Goal: Information Seeking & Learning: Find specific fact

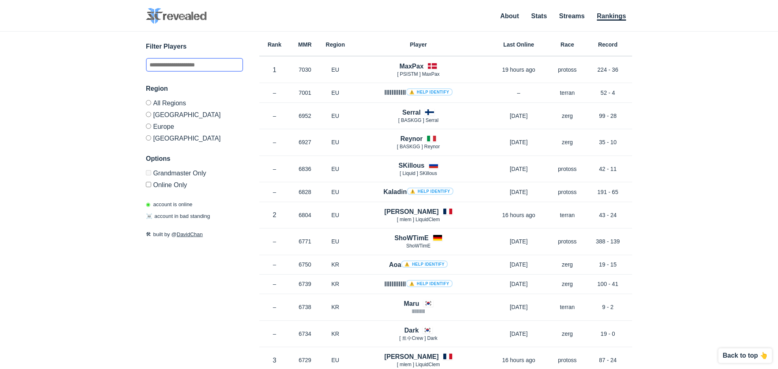
click at [184, 65] on input "text" at bounding box center [194, 65] width 97 height 14
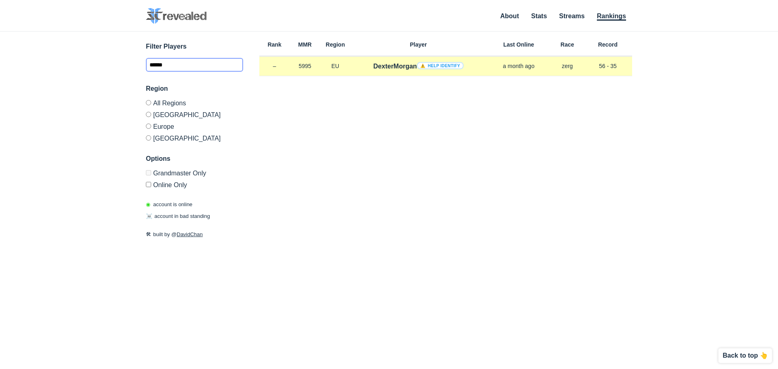
type input "******"
click at [392, 68] on h4 "DexterMorgan ⚠️ Help identify" at bounding box center [418, 66] width 90 height 9
click at [361, 66] on div "DexterMorgan ⚠️ Help identify" at bounding box center [419, 66] width 136 height 9
drag, startPoint x: 403, startPoint y: 66, endPoint x: 416, endPoint y: 66, distance: 13.4
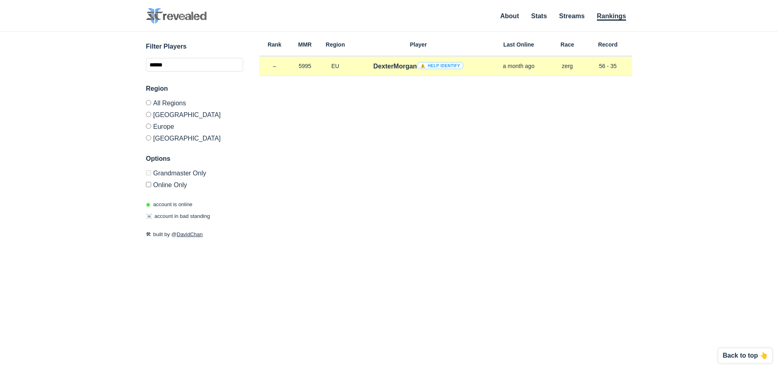
click at [404, 66] on h4 "DexterMorgan ⚠️ Help identify" at bounding box center [418, 66] width 90 height 9
click at [334, 76] on div "Rank – MMR 5995 Region [GEOGRAPHIC_DATA] DexterMorgan ⚠️ Help identify a month …" at bounding box center [445, 66] width 373 height 19
click at [300, 65] on p "5995" at bounding box center [305, 66] width 30 height 8
click at [301, 66] on p "5995" at bounding box center [305, 66] width 30 height 8
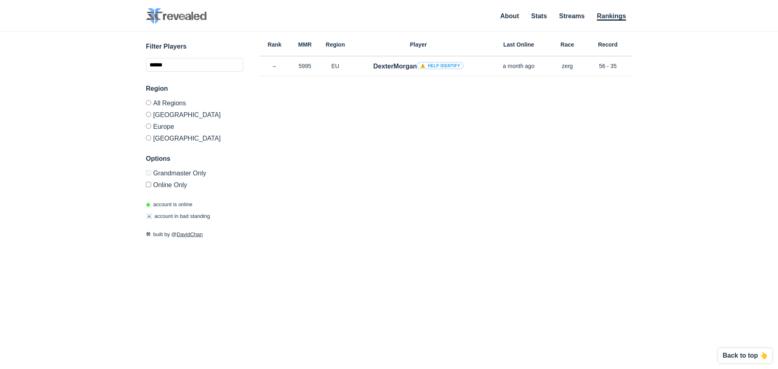
copy p "5995"
click at [161, 117] on label "[GEOGRAPHIC_DATA]" at bounding box center [194, 115] width 97 height 12
click at [161, 132] on label "[GEOGRAPHIC_DATA]" at bounding box center [194, 137] width 97 height 10
click at [158, 125] on label "Europe" at bounding box center [194, 126] width 97 height 12
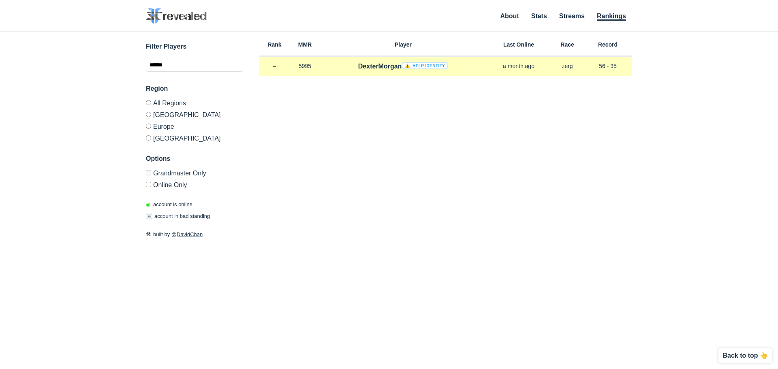
click at [367, 64] on h4 "DexterMorgan ⚠️ Help identify" at bounding box center [403, 66] width 90 height 9
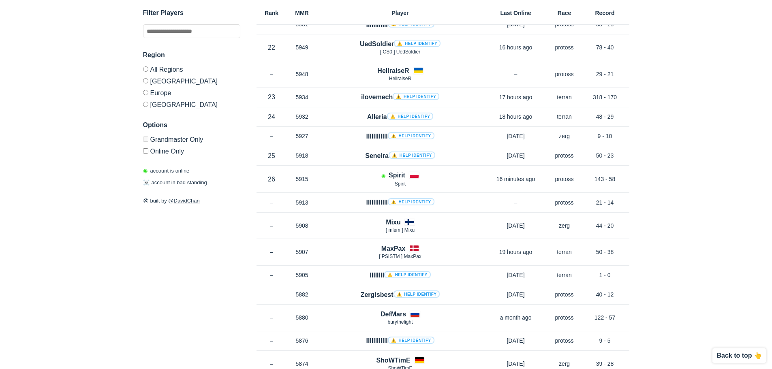
drag, startPoint x: 350, startPoint y: 94, endPoint x: 368, endPoint y: 241, distance: 147.4
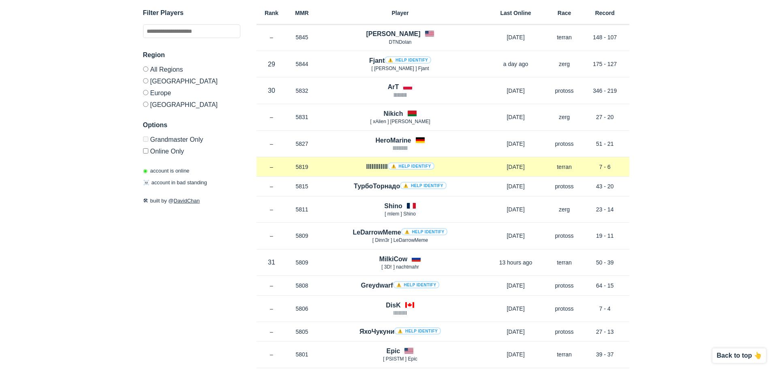
drag, startPoint x: 319, startPoint y: 165, endPoint x: 321, endPoint y: 188, distance: 22.8
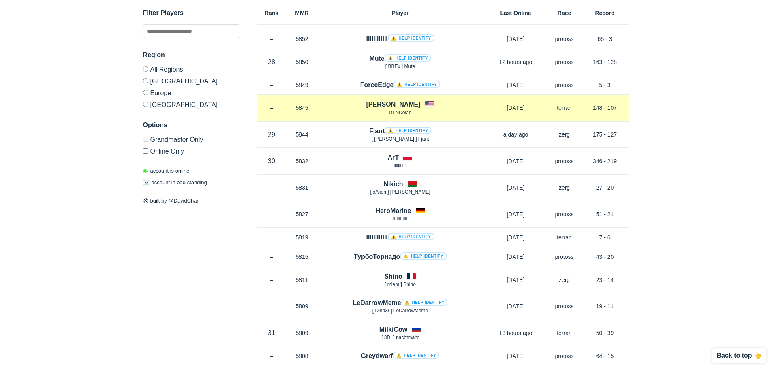
drag, startPoint x: 335, startPoint y: 198, endPoint x: 324, endPoint y: 124, distance: 74.1
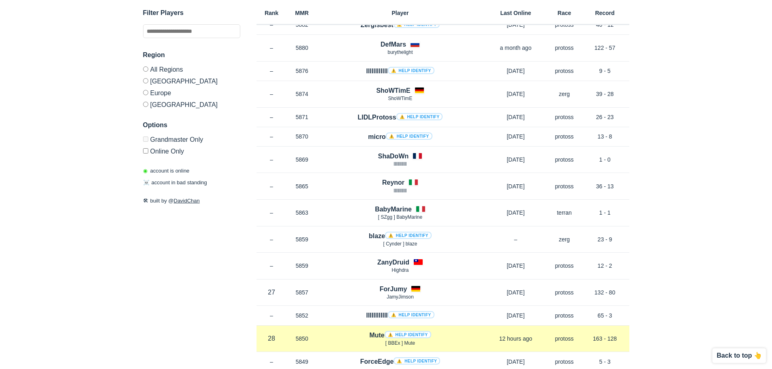
scroll to position [2250, 0]
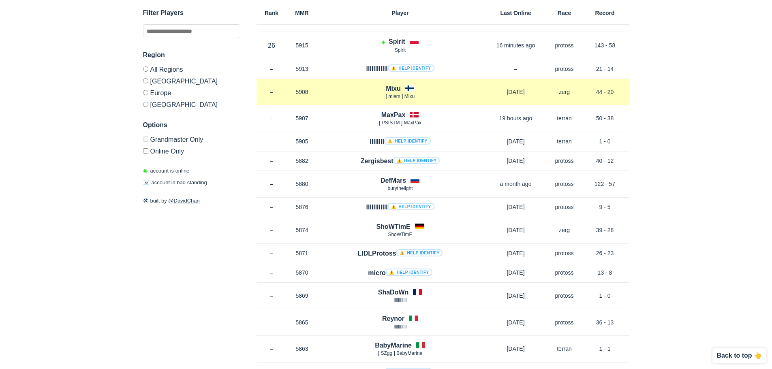
drag, startPoint x: 318, startPoint y: 262, endPoint x: 296, endPoint y: 196, distance: 69.9
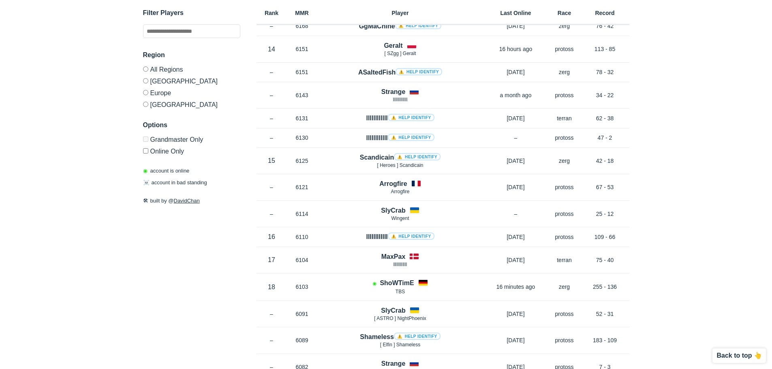
scroll to position [0, 0]
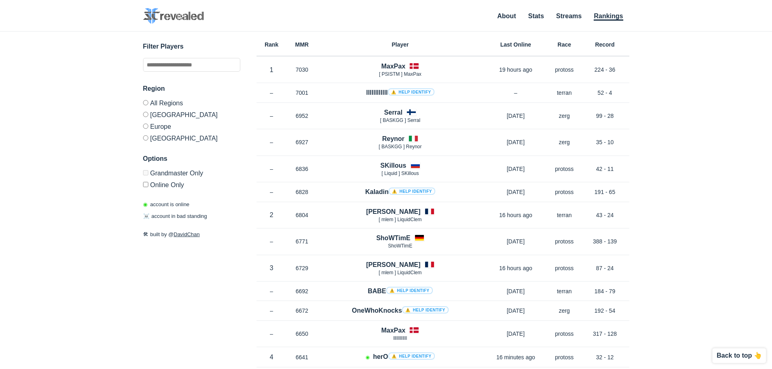
drag, startPoint x: 300, startPoint y: 226, endPoint x: 255, endPoint y: 112, distance: 122.3
click at [563, 47] on h6 "Race" at bounding box center [564, 45] width 32 height 6
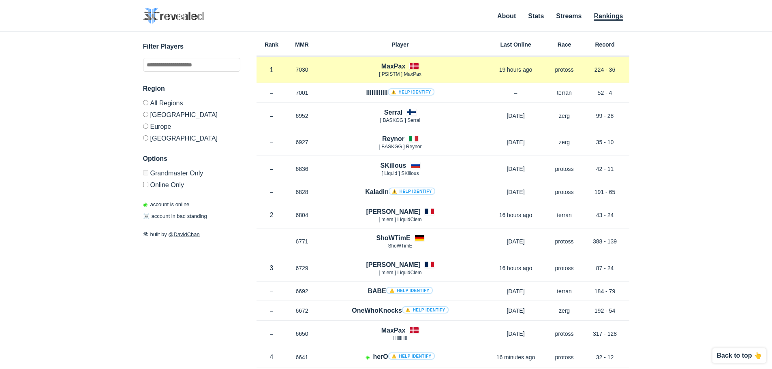
click at [563, 75] on div "Rank 1 in EU MMR 7030 Region EU MaxPax [ PSISTM ] MaxPax 19 hours ago Race prot…" at bounding box center [443, 70] width 373 height 27
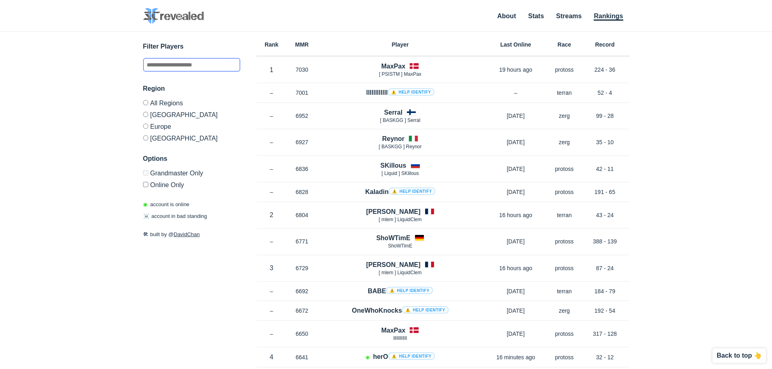
click at [195, 68] on input "text" at bounding box center [191, 65] width 97 height 14
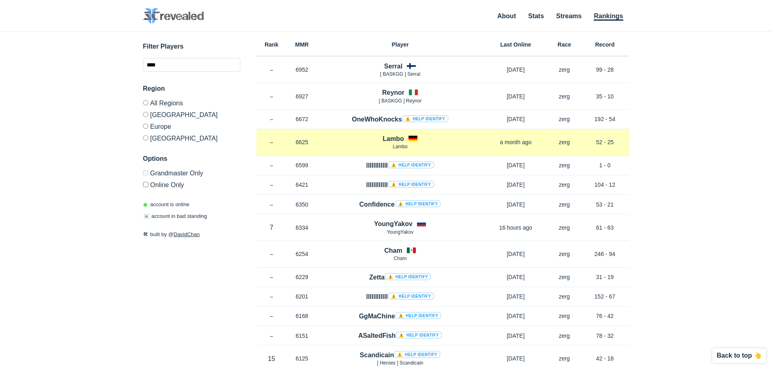
drag, startPoint x: 475, startPoint y: 205, endPoint x: 453, endPoint y: 138, distance: 70.1
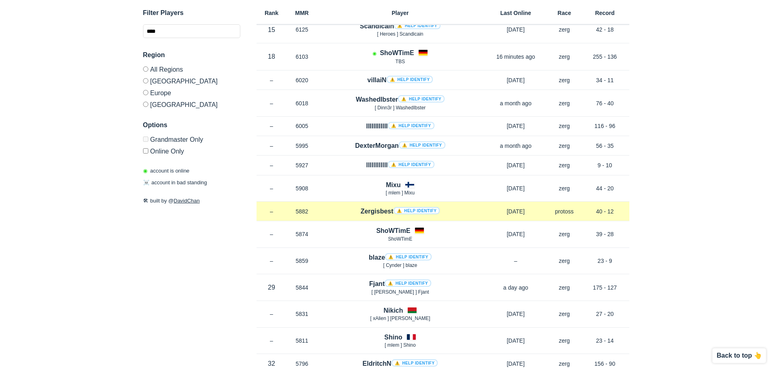
scroll to position [324, 0]
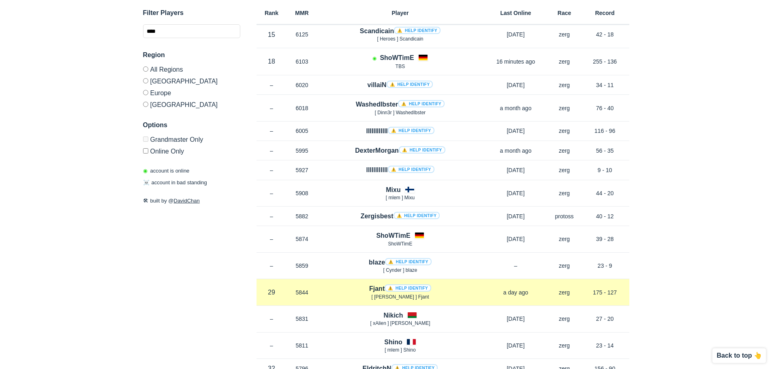
click at [503, 297] on div "Rank 29 in EU MMR 5844 Region EU Fjant ⚠️ Help identify [ TRotti ] Fjant a day …" at bounding box center [443, 292] width 373 height 27
drag, startPoint x: 589, startPoint y: 293, endPoint x: 624, endPoint y: 291, distance: 34.9
click at [624, 291] on p "175 - 127" at bounding box center [605, 293] width 49 height 8
click at [273, 291] on p "29 in EU" at bounding box center [272, 292] width 30 height 9
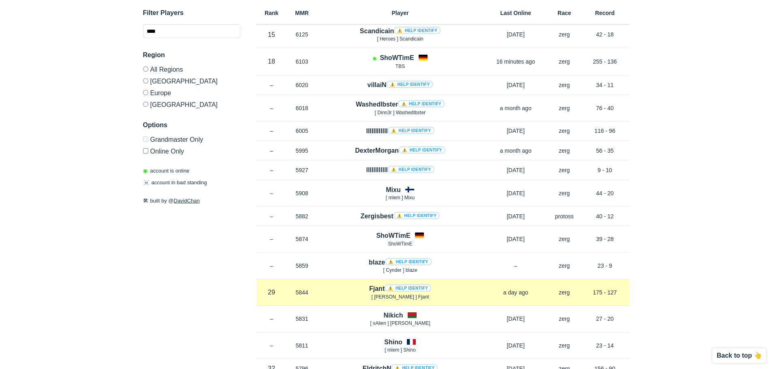
click at [375, 288] on h4 "Fjant ⚠️ Help identify" at bounding box center [400, 288] width 62 height 9
copy h4 "Fjant"
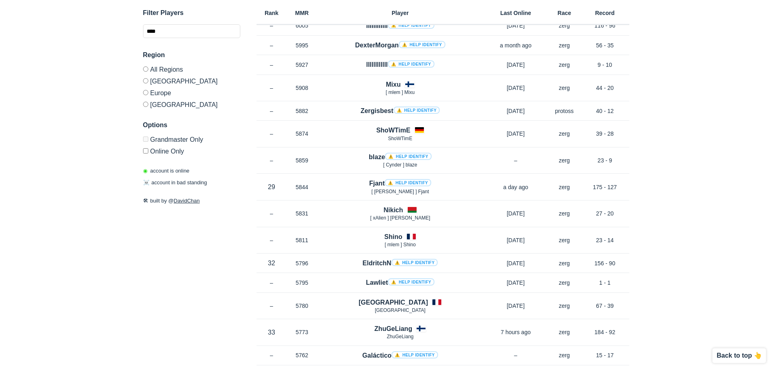
scroll to position [446, 0]
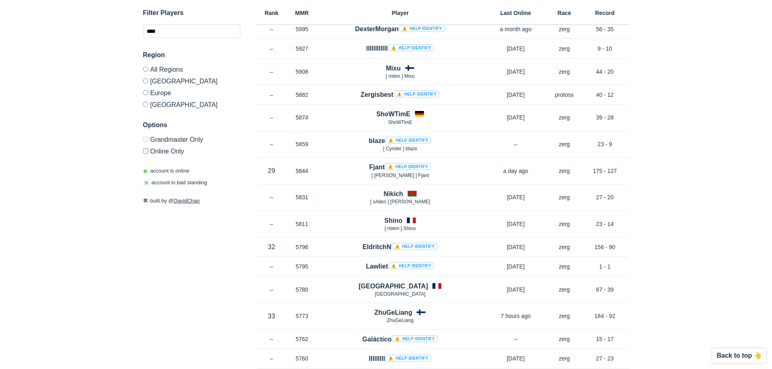
click at [197, 272] on div "Filter Players **** Region All Regions North America Europe Korea Options Grand…" at bounding box center [191, 159] width 97 height 1147
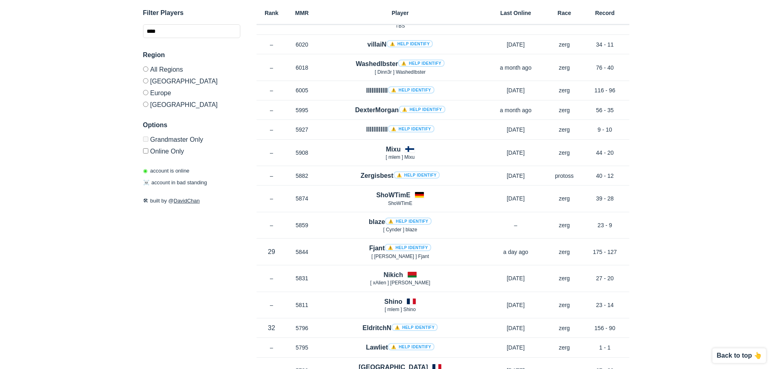
scroll to position [324, 0]
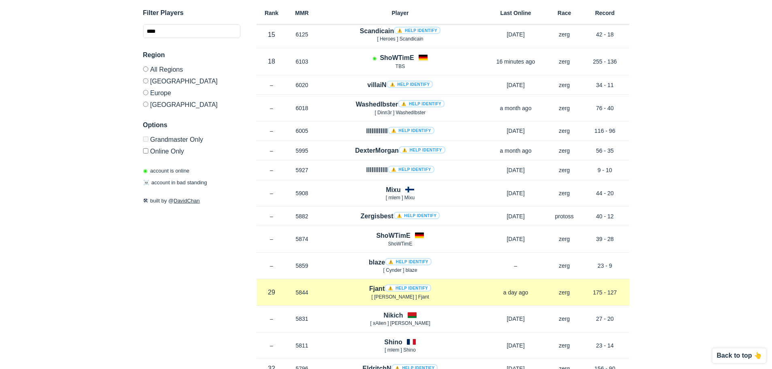
drag, startPoint x: 351, startPoint y: 152, endPoint x: 620, endPoint y: 293, distance: 304.1
click at [620, 293] on div "Rank – MMR 6952 Region EU Serral [ BASKGG ] Serral 4 months ago Race zerg Recor…" at bounding box center [443, 272] width 373 height 1081
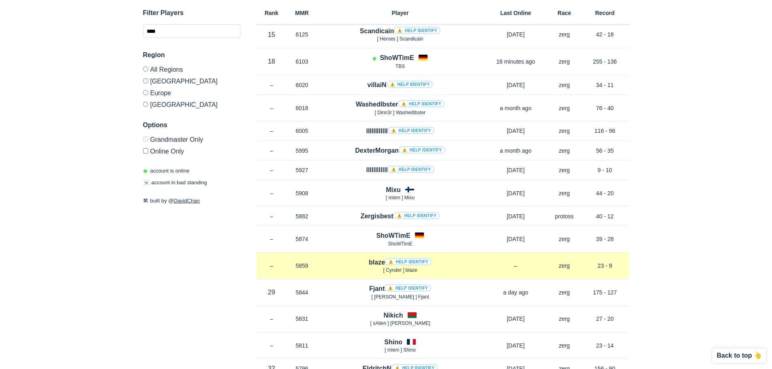
click at [611, 271] on div "Rank – MMR 5859 Region EU blaze ⚠️ Help identify [ Cyndеr ] blaze – Race zerg R…" at bounding box center [443, 266] width 373 height 27
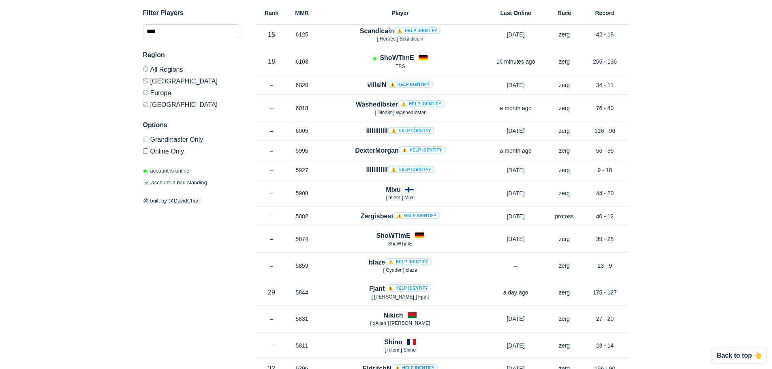
click at [163, 150] on label "Online Only" at bounding box center [191, 150] width 97 height 10
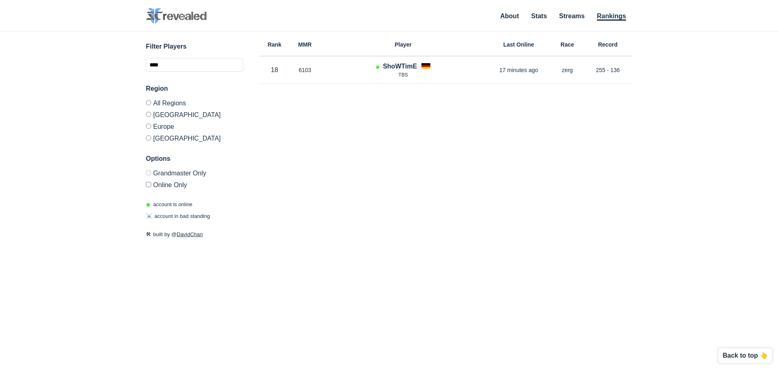
click at [167, 182] on label "Online Only" at bounding box center [194, 184] width 97 height 10
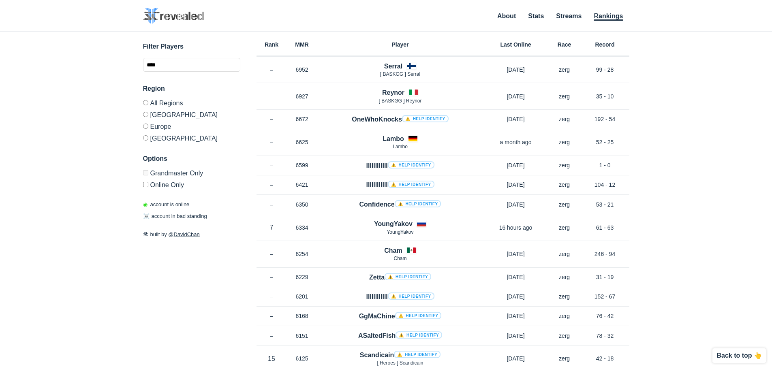
drag, startPoint x: 201, startPoint y: 290, endPoint x: 67, endPoint y: 194, distance: 164.9
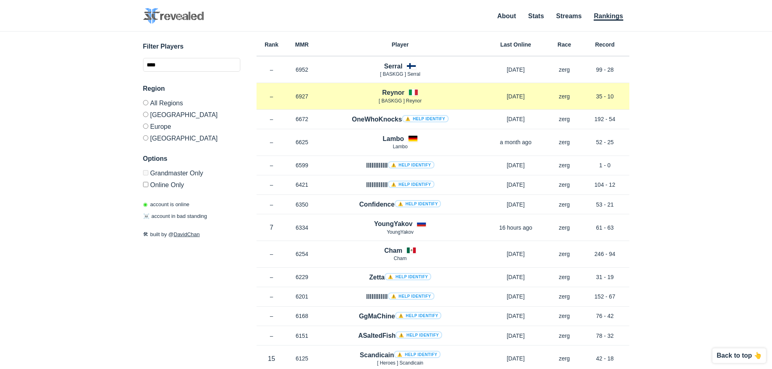
click at [391, 95] on h4 "Reynor" at bounding box center [393, 92] width 22 height 9
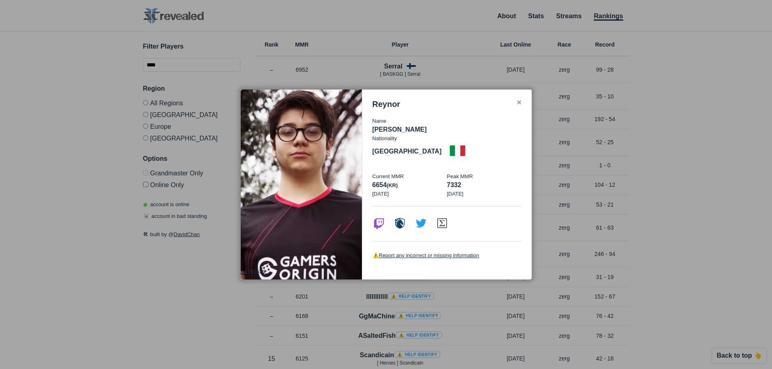
click at [333, 74] on div at bounding box center [386, 184] width 772 height 369
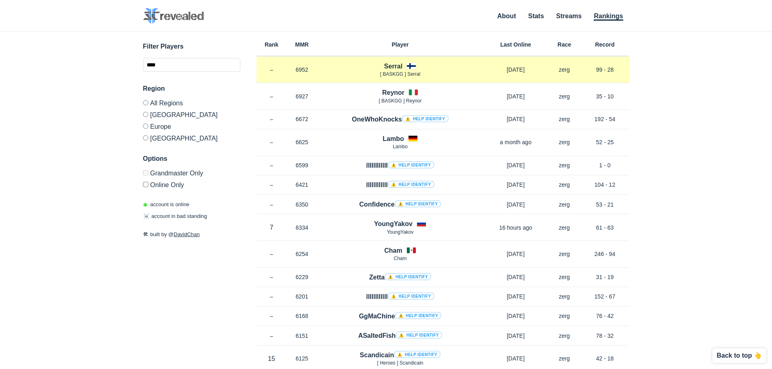
click at [373, 67] on div "Serral [ BASKGG ] Serral" at bounding box center [400, 70] width 166 height 17
click at [396, 67] on h4 "Serral" at bounding box center [393, 66] width 18 height 9
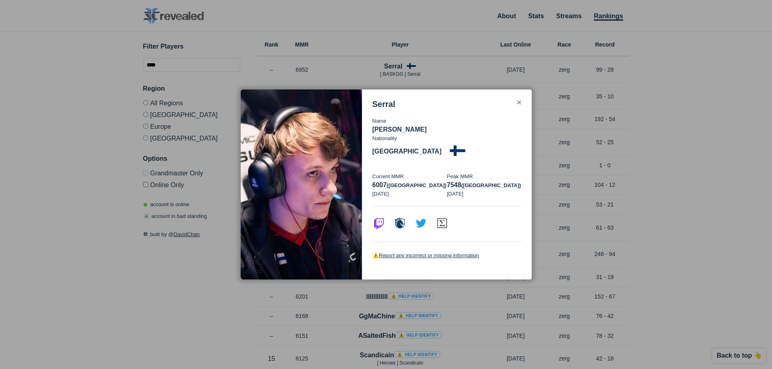
click at [336, 60] on div at bounding box center [386, 184] width 772 height 369
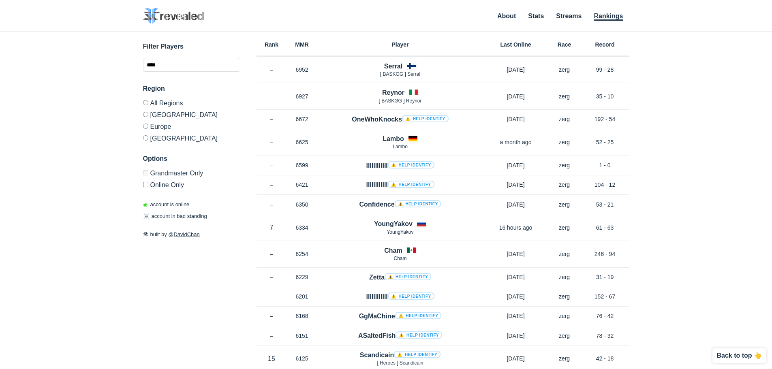
click at [671, 110] on div "✕ 315071 Serral Name Joona Sotala Nationality Finland Current MMR 6007 (eu) Oct…" at bounding box center [386, 190] width 756 height 317
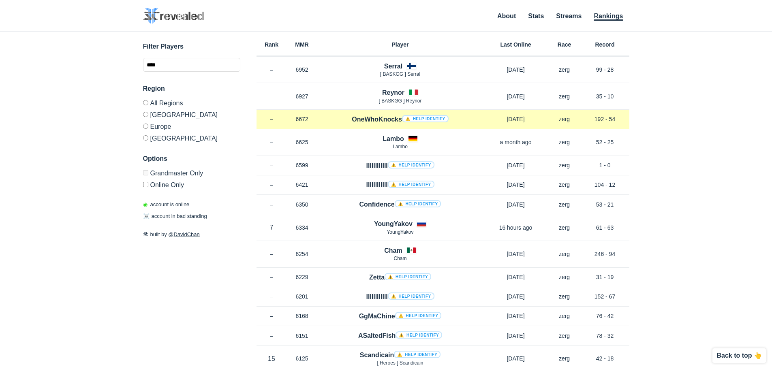
click at [373, 120] on h4 "OneWhoKnocks ⚠️ Help identify" at bounding box center [400, 119] width 96 height 9
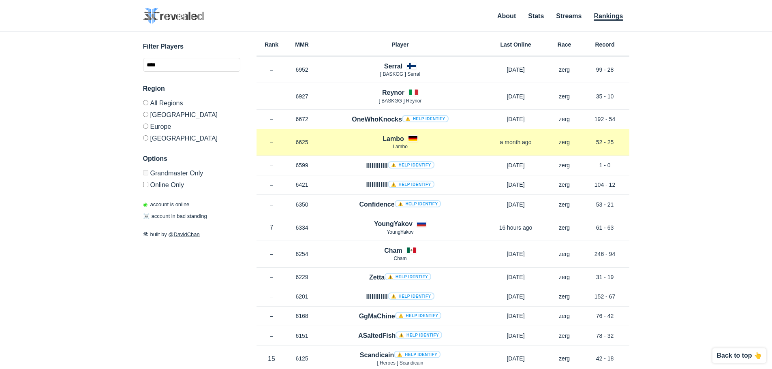
click at [390, 142] on h4 "Lambo" at bounding box center [393, 138] width 21 height 9
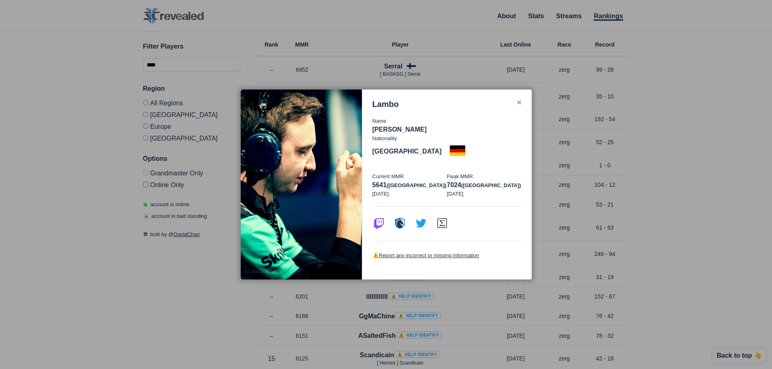
click at [304, 46] on div at bounding box center [386, 184] width 772 height 369
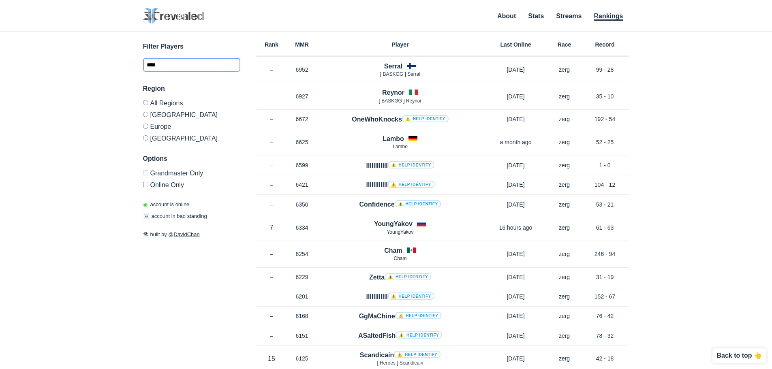
drag, startPoint x: 180, startPoint y: 64, endPoint x: 93, endPoint y: 63, distance: 87.6
click at [98, 64] on div "✕ 5130449 Lambo Name Julian Brosig Nationality Germany Current MMR 5641 (eu) Se…" at bounding box center [386, 190] width 756 height 317
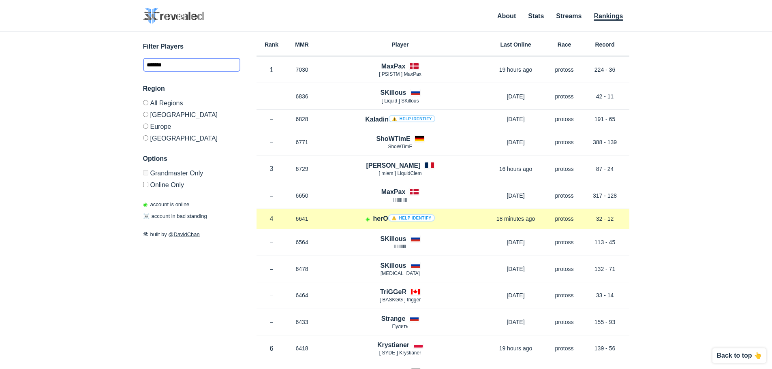
type input "*******"
click at [377, 219] on h4 "herO ⚠️ Help identify" at bounding box center [404, 218] width 62 height 9
click at [376, 218] on h4 "herO ⚠️ Help identify" at bounding box center [404, 218] width 62 height 9
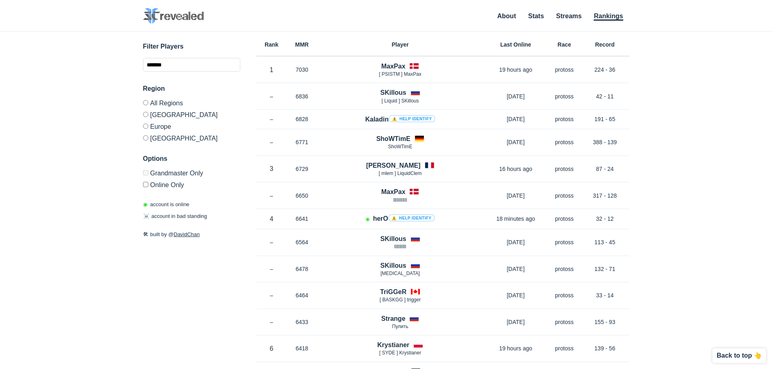
drag, startPoint x: 213, startPoint y: 302, endPoint x: 119, endPoint y: 109, distance: 214.3
click at [166, 184] on label "Online Only" at bounding box center [191, 184] width 97 height 10
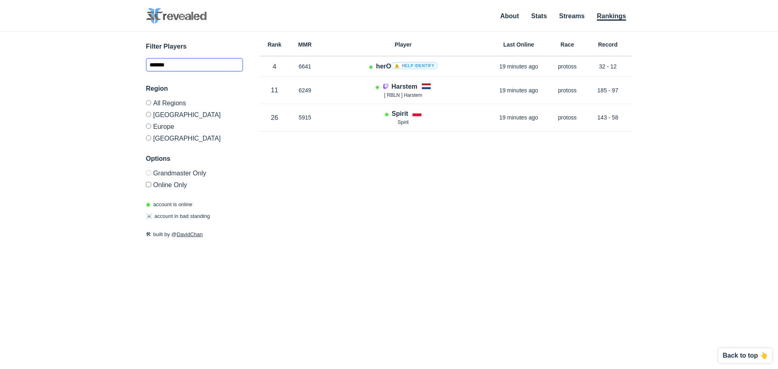
drag, startPoint x: 187, startPoint y: 62, endPoint x: 99, endPoint y: 63, distance: 87.6
click at [99, 63] on div "✕ 5130449 Lambo Name Julian Brosig Nationality Germany Current MMR 5641 (eu) Se…" at bounding box center [389, 190] width 762 height 317
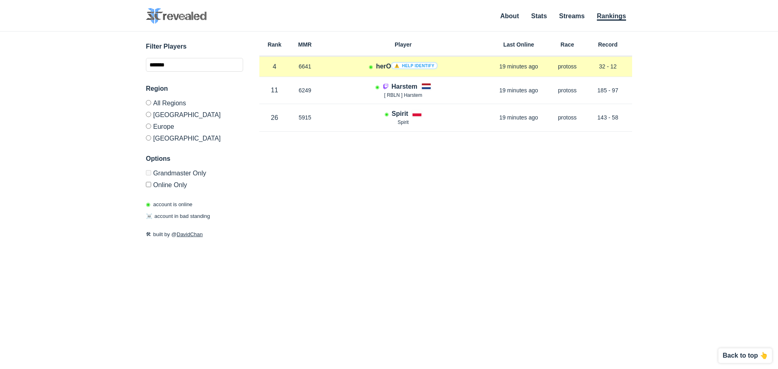
click at [382, 68] on h4 "herO ⚠️ Help identify" at bounding box center [407, 66] width 62 height 9
click at [418, 67] on link "⚠️ Help identify" at bounding box center [414, 65] width 47 height 7
